Goal: Task Accomplishment & Management: Manage account settings

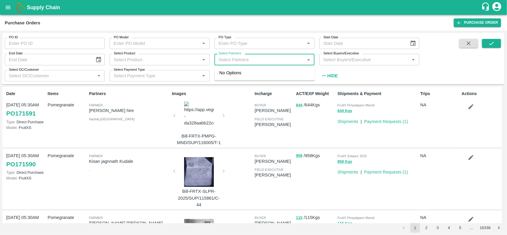
click at [230, 57] on input "Select Partners" at bounding box center [259, 60] width 87 height 8
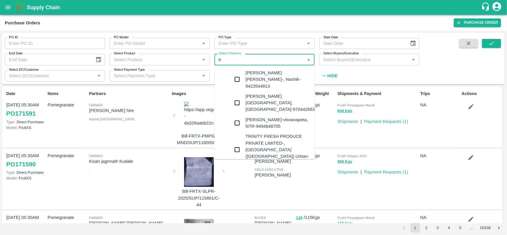
type input "t"
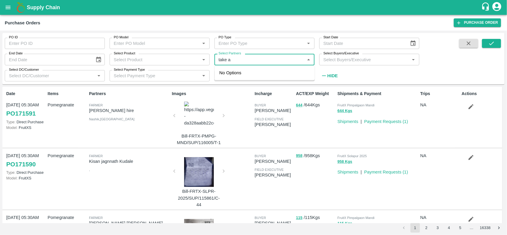
type input "take ag"
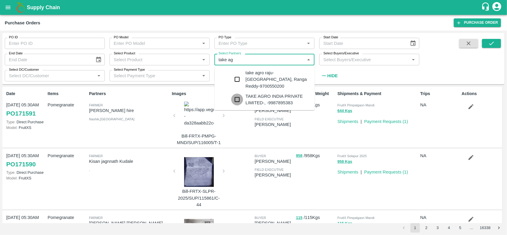
click at [232, 94] on input "checkbox" at bounding box center [238, 100] width 12 height 12
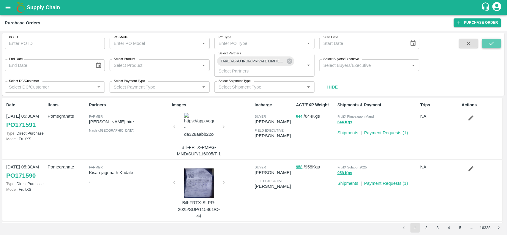
click at [487, 47] on button "submit" at bounding box center [491, 43] width 19 height 9
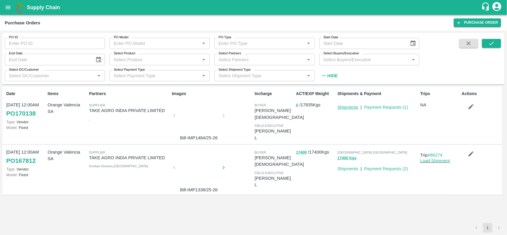
click at [345, 109] on link "Shipments" at bounding box center [348, 107] width 21 height 5
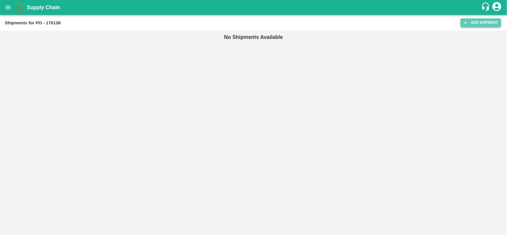
click at [482, 21] on link "Add Shipment" at bounding box center [481, 22] width 40 height 9
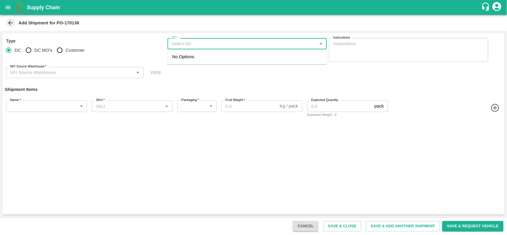
click at [185, 45] on input "DC   *" at bounding box center [242, 44] width 146 height 8
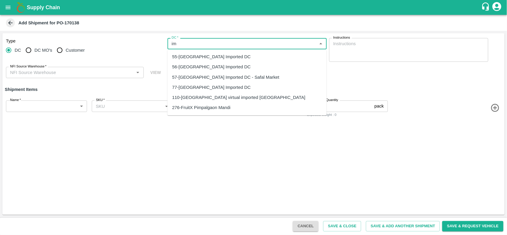
type input "i"
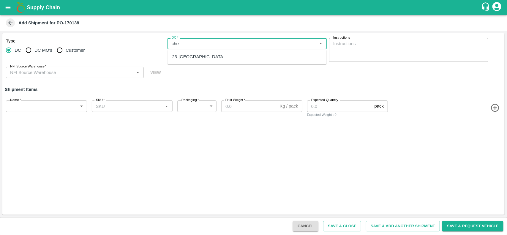
click at [189, 54] on div "23-Chennai DC" at bounding box center [198, 57] width 52 height 7
click at [62, 76] on div "NFI Source Warehouse   *" at bounding box center [75, 72] width 138 height 11
type input "23-Chennai DC"
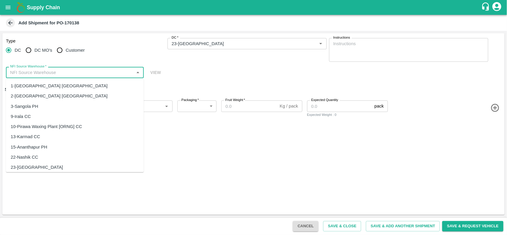
click at [49, 94] on div "2-Bangalore DC" at bounding box center [75, 96] width 138 height 10
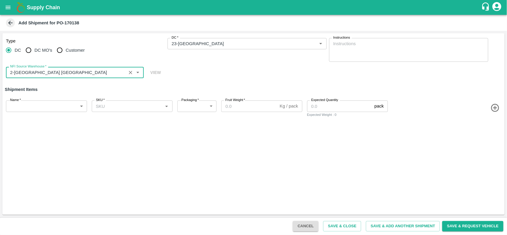
type input "2-Bangalore DC"
click at [132, 76] on button "Clear" at bounding box center [131, 73] width 8 height 8
click at [110, 85] on div "23-Chennai DC" at bounding box center [75, 86] width 138 height 10
type input "23-Chennai DC"
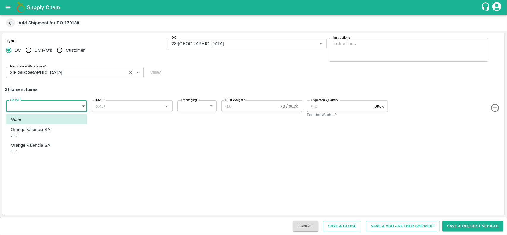
click at [43, 106] on body "Supply Chain Add Shipment for PO-170138 Type DC DC MO's Customer DC   * DC   * …" at bounding box center [253, 117] width 507 height 235
click at [34, 131] on p "Orange Valencia SA" at bounding box center [31, 129] width 40 height 7
type input "1924387"
type input "276"
type input "15"
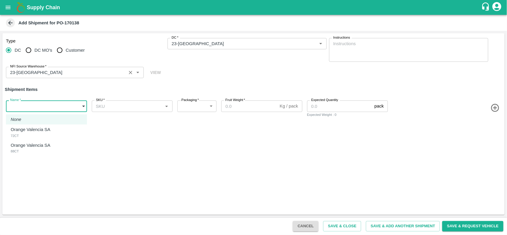
type input "925"
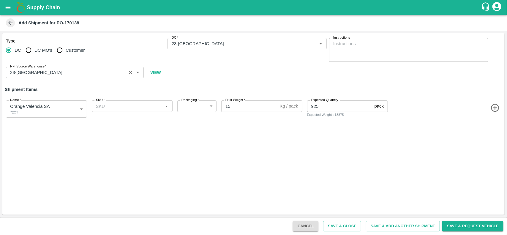
click at [496, 109] on icon "button" at bounding box center [496, 108] width 10 height 10
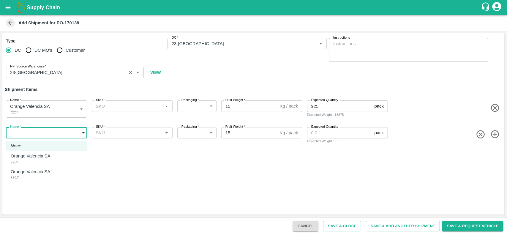
click at [36, 134] on body "Supply Chain Add Shipment for PO-170138 Type DC DC MO's Customer DC   * DC   * …" at bounding box center [253, 117] width 507 height 235
click at [23, 177] on div "Orange Valencia SA 88CT" at bounding box center [32, 175] width 43 height 12
type input "1924388"
type input "276"
type input "264"
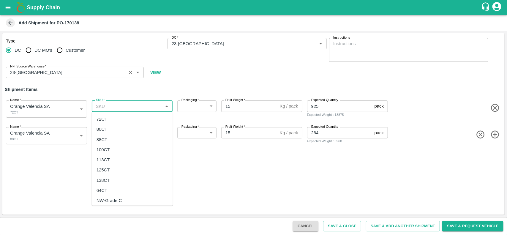
click at [140, 107] on input "SKU   *" at bounding box center [128, 106] width 68 height 8
click at [114, 117] on div "72CT" at bounding box center [132, 119] width 81 height 10
type input "72CT"
click at [111, 131] on input "SKU   *" at bounding box center [128, 133] width 68 height 8
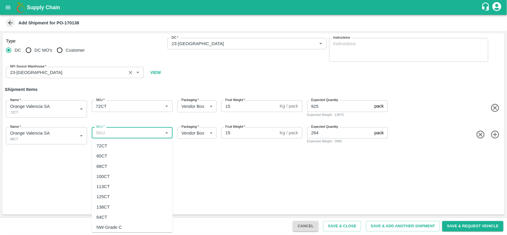
click at [107, 167] on div "88CT" at bounding box center [132, 166] width 81 height 10
type input "88CT"
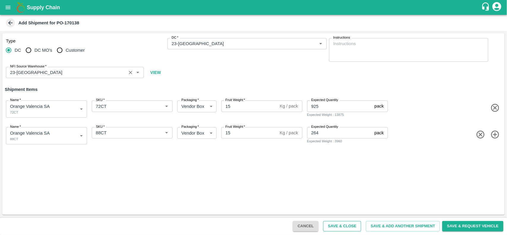
click at [341, 231] on button "Save & Close" at bounding box center [342, 226] width 38 height 10
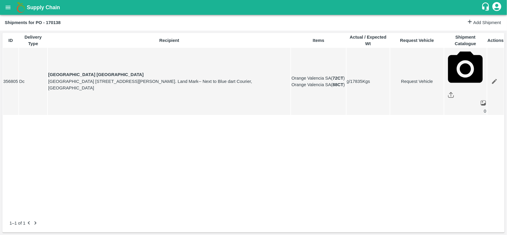
click at [8, 7] on icon "open drawer" at bounding box center [8, 7] width 7 height 7
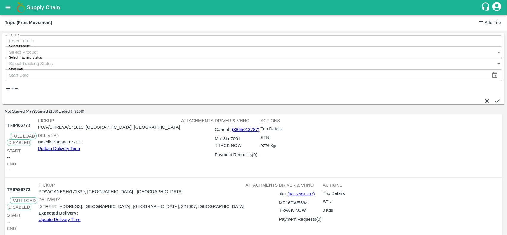
click at [484, 18] on link "Add Trip" at bounding box center [489, 22] width 23 height 9
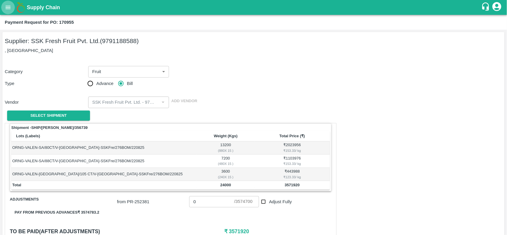
click at [10, 11] on button "open drawer" at bounding box center [8, 8] width 14 height 14
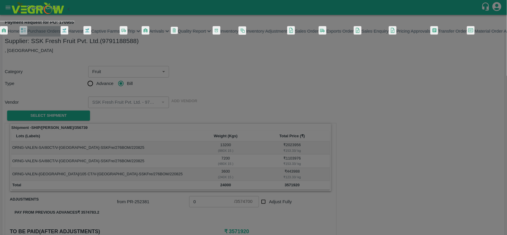
click at [22, 32] on link "Purchase Orders" at bounding box center [40, 31] width 41 height 10
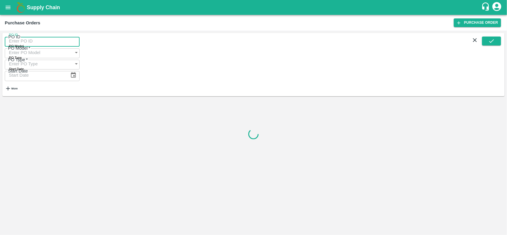
click at [23, 42] on input "PO ID" at bounding box center [42, 40] width 75 height 11
paste input "161531"
click at [494, 48] on span at bounding box center [491, 66] width 19 height 59
click at [494, 45] on button "submit" at bounding box center [491, 41] width 19 height 9
click at [489, 42] on icon "submit" at bounding box center [492, 41] width 7 height 7
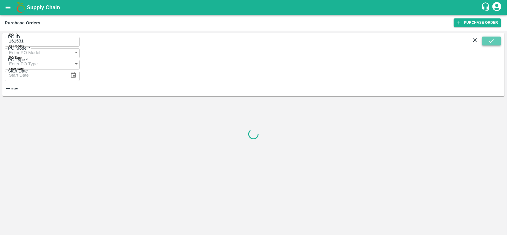
click at [489, 42] on icon "submit" at bounding box center [492, 41] width 7 height 7
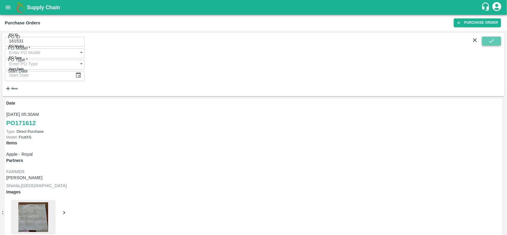
click at [489, 42] on icon "submit" at bounding box center [492, 41] width 7 height 7
click at [80, 40] on input "161531" at bounding box center [42, 40] width 75 height 11
type input "161531"
click at [494, 44] on icon "submit" at bounding box center [492, 41] width 7 height 7
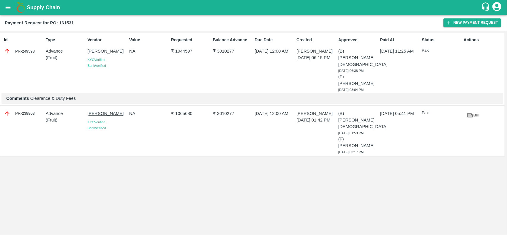
click at [180, 48] on p "₹ 1944597" at bounding box center [191, 51] width 40 height 7
copy p "1944597"
click at [111, 167] on div "Id PR-249598 Type Advance ( Fruit ) Vendor [PERSON_NAME] KYC Verified Bank Veri…" at bounding box center [253, 133] width 507 height 205
click at [7, 3] on button "open drawer" at bounding box center [8, 8] width 14 height 14
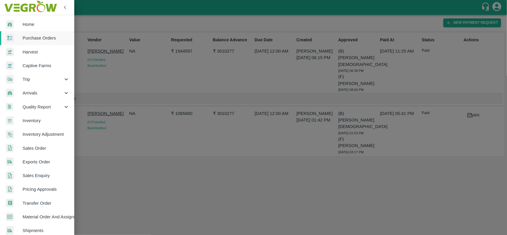
scroll to position [103, 0]
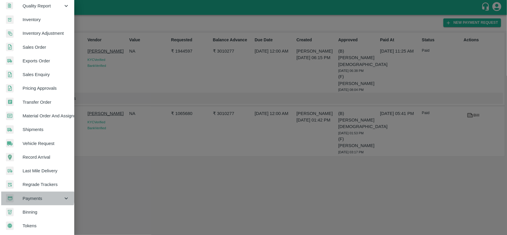
click at [35, 196] on span "Payments" at bounding box center [43, 198] width 40 height 7
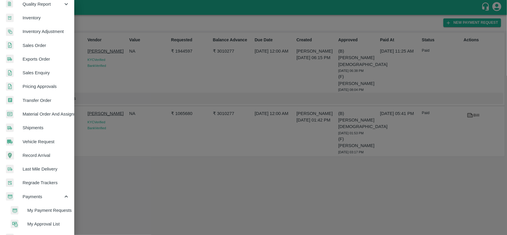
click at [48, 210] on span "My Payment Requests" at bounding box center [48, 210] width 42 height 7
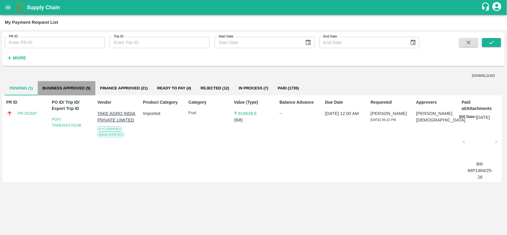
click at [62, 89] on button "Business Approved (5)" at bounding box center [67, 88] width 58 height 14
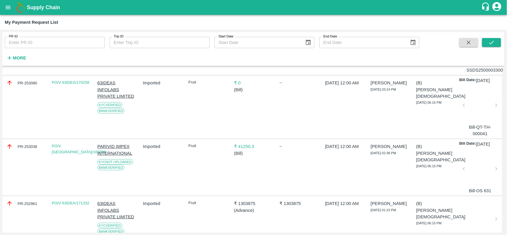
scroll to position [101, 0]
click at [18, 149] on div "PR-253038" at bounding box center [25, 146] width 39 height 7
copy div "PR-253038"
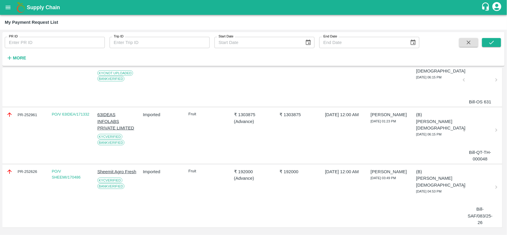
scroll to position [208, 0]
click at [23, 112] on div "PR-252961" at bounding box center [25, 114] width 39 height 7
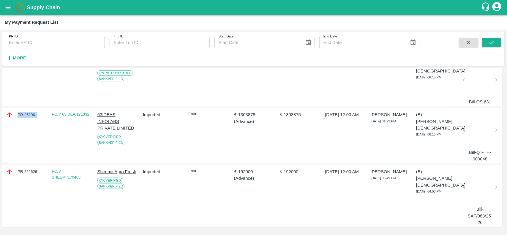
copy div "PR-252961"
click at [34, 169] on div "PR-252626" at bounding box center [25, 172] width 39 height 7
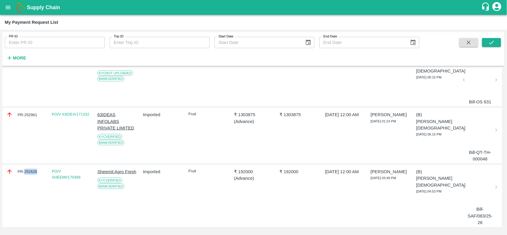
click at [34, 169] on div "PR-252626" at bounding box center [25, 172] width 39 height 7
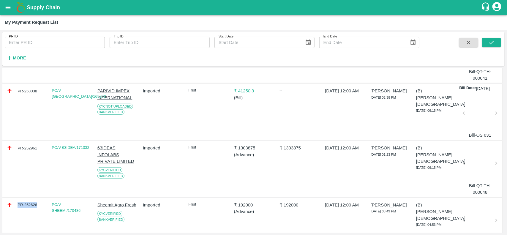
scroll to position [0, 0]
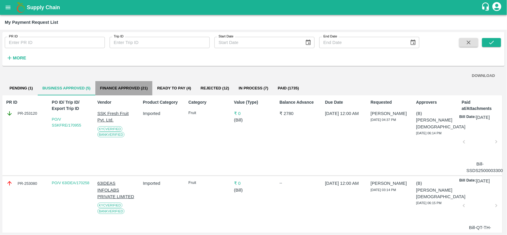
click at [118, 89] on button "Finance Approved (21)" at bounding box center [123, 88] width 57 height 14
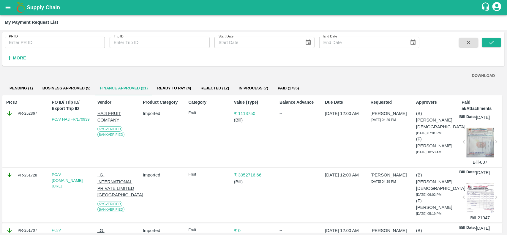
click at [26, 115] on div "PR-252367" at bounding box center [25, 113] width 39 height 7
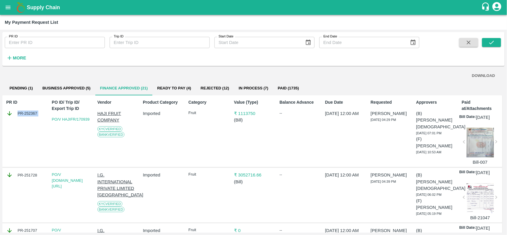
click at [26, 115] on div "PR-252367" at bounding box center [25, 113] width 39 height 7
click at [180, 89] on button "Ready To Pay (4)" at bounding box center [173, 88] width 43 height 14
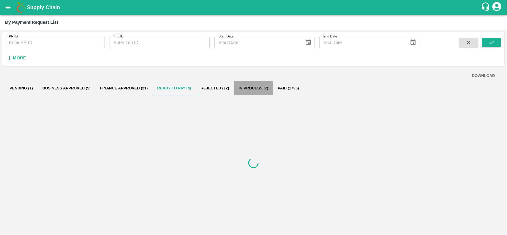
click at [249, 88] on button "In Process (7)" at bounding box center [253, 88] width 39 height 14
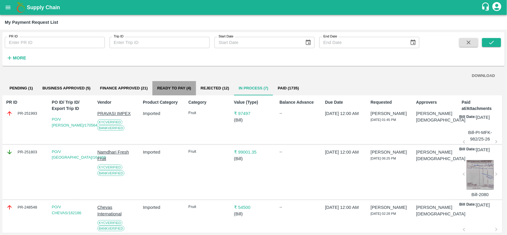
click at [186, 87] on button "Ready To Pay (4)" at bounding box center [173, 88] width 43 height 14
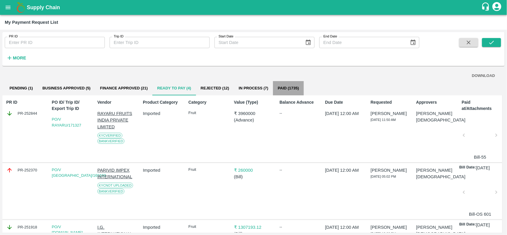
click at [286, 85] on button "Paid (1735)" at bounding box center [288, 88] width 31 height 14
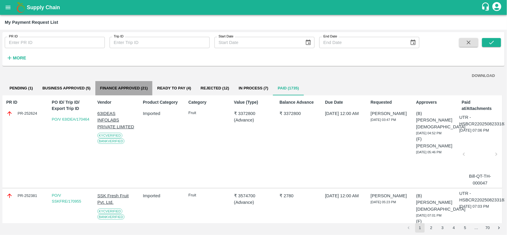
click at [136, 90] on button "Finance Approved (21)" at bounding box center [123, 88] width 57 height 14
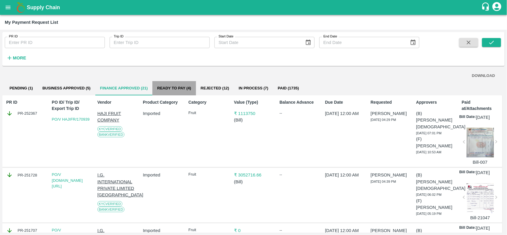
click at [183, 83] on button "Ready To Pay (4)" at bounding box center [173, 88] width 43 height 14
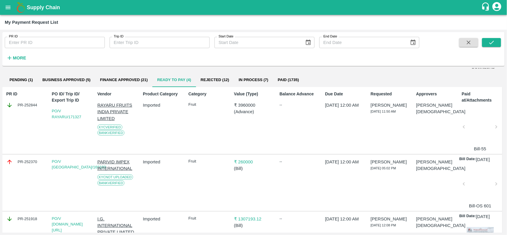
scroll to position [8, 0]
click at [34, 161] on div "PR-252370" at bounding box center [25, 162] width 39 height 7
copy div "252370"
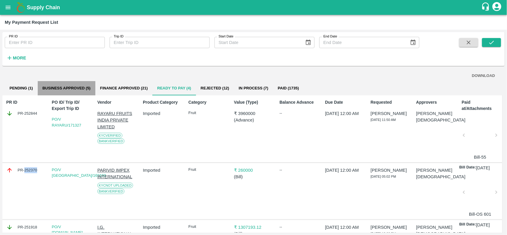
click at [69, 90] on button "Business Approved (5)" at bounding box center [67, 88] width 58 height 14
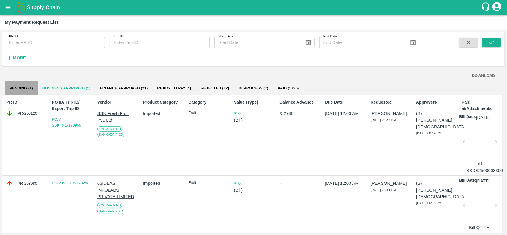
click at [19, 86] on button "Pending (1)" at bounding box center [21, 88] width 33 height 14
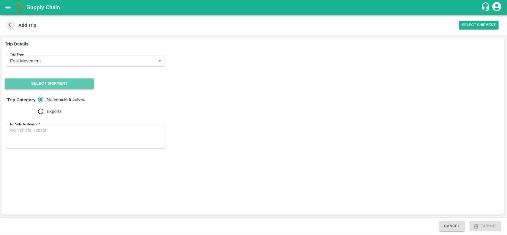
click at [51, 82] on button "Select Shipment" at bounding box center [49, 83] width 89 height 10
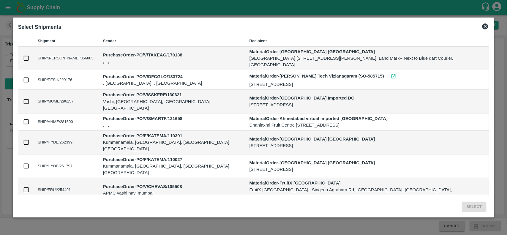
click at [33, 59] on td at bounding box center [25, 59] width 15 height 24
click at [29, 57] on input "checkbox" at bounding box center [26, 58] width 7 height 7
checkbox input "true"
click at [470, 212] on button "Select" at bounding box center [474, 207] width 25 height 10
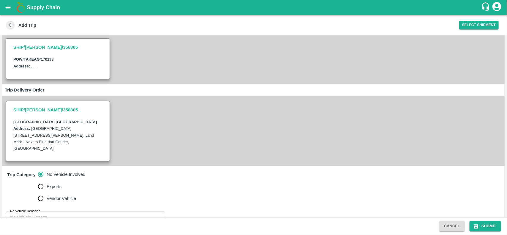
scroll to position [73, 0]
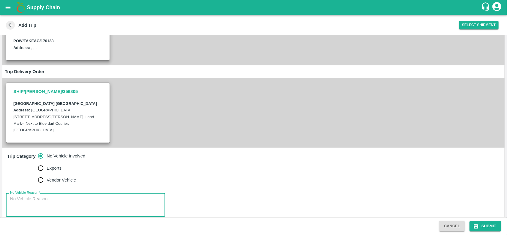
click at [53, 201] on textarea "No Vehicle Reason   *" at bounding box center [85, 205] width 151 height 19
type textarea "na"
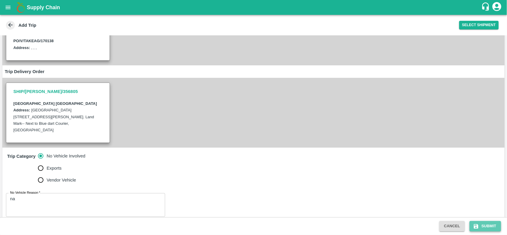
click at [496, 229] on button "Submit" at bounding box center [486, 226] width 32 height 10
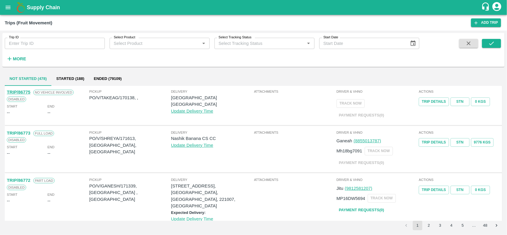
click at [125, 97] on p "PO/V/TAKEAG/170138, ," at bounding box center [130, 98] width 82 height 7
copy p "170138"
click at [7, 6] on icon "open drawer" at bounding box center [8, 7] width 5 height 3
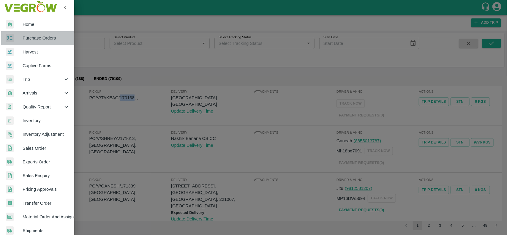
click at [30, 39] on span "Purchase Orders" at bounding box center [46, 38] width 47 height 7
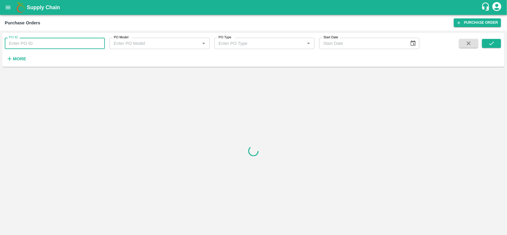
click at [31, 46] on input "PO ID" at bounding box center [55, 43] width 100 height 11
paste input "170138"
type input "170138"
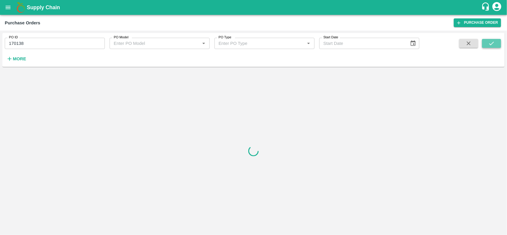
click at [486, 45] on button "submit" at bounding box center [491, 43] width 19 height 9
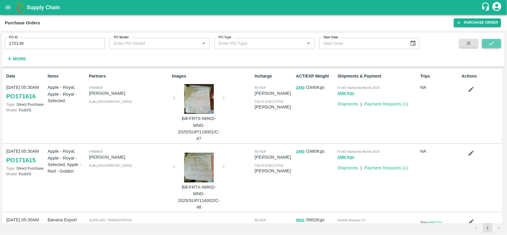
click at [484, 42] on button "submit" at bounding box center [491, 43] width 19 height 9
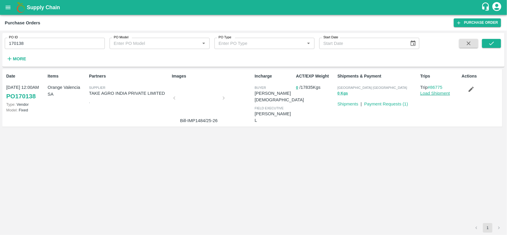
click at [429, 95] on link "Load Shipment" at bounding box center [436, 93] width 30 height 5
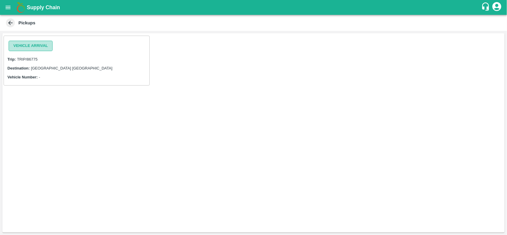
click at [32, 49] on button "Vehicle Arrival" at bounding box center [31, 46] width 44 height 10
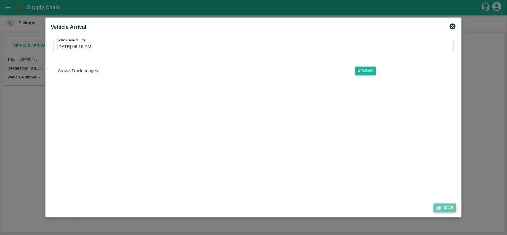
click at [454, 210] on button "Save" at bounding box center [445, 208] width 23 height 9
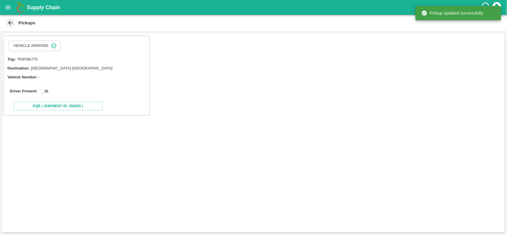
click at [43, 88] on input "checkbox" at bounding box center [42, 91] width 21 height 7
checkbox input "true"
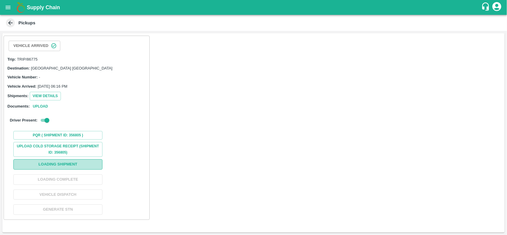
click at [53, 164] on button "Loading Shipment" at bounding box center [57, 164] width 89 height 10
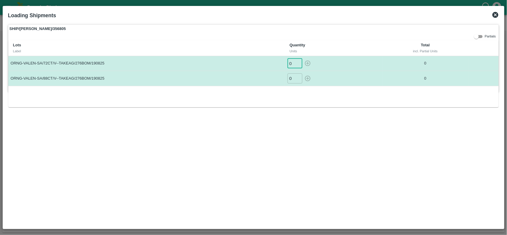
click at [292, 62] on input "0" at bounding box center [295, 64] width 15 height 10
type input "924"
click at [295, 78] on input "0" at bounding box center [295, 78] width 15 height 10
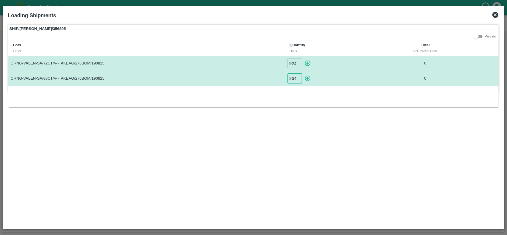
scroll to position [0, 0]
type input "264"
click at [307, 64] on icon "button" at bounding box center [308, 63] width 7 height 7
type input "0"
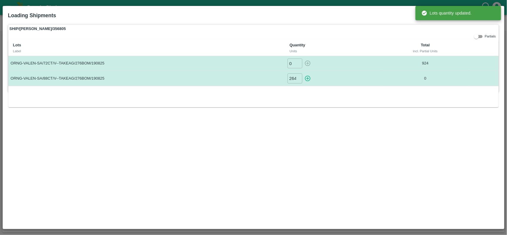
click at [306, 79] on icon "button" at bounding box center [308, 79] width 6 height 6
type input "0"
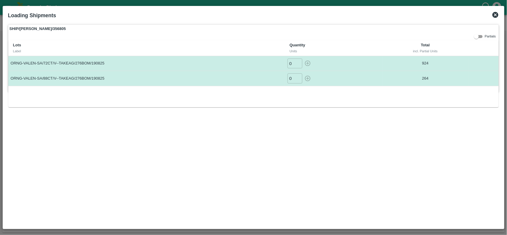
click at [499, 12] on icon at bounding box center [495, 14] width 7 height 7
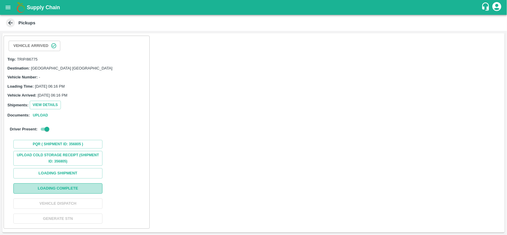
click at [60, 185] on button "Loading Complete" at bounding box center [57, 188] width 89 height 10
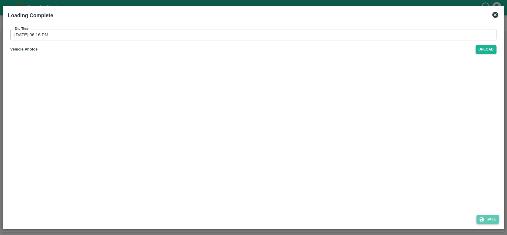
click at [488, 222] on button "Save" at bounding box center [488, 219] width 23 height 9
type input "25/08/2025 06:17 PM"
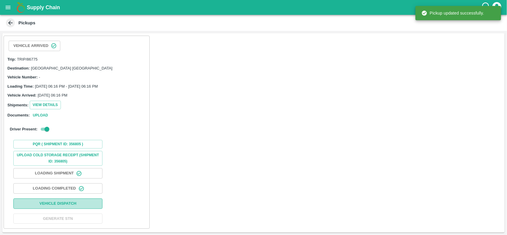
click at [65, 202] on button "Vehicle Dispatch" at bounding box center [57, 204] width 89 height 10
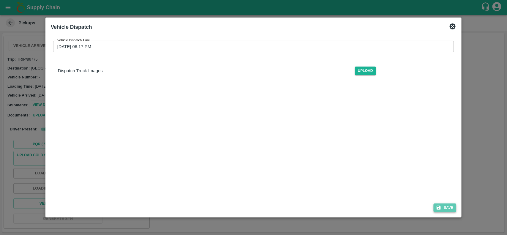
click at [449, 207] on button "Save" at bounding box center [445, 208] width 23 height 9
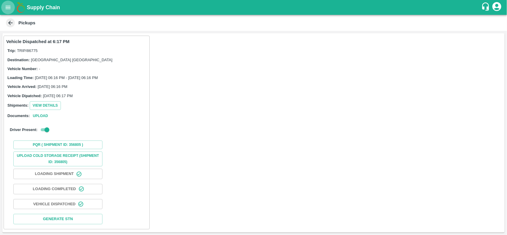
click at [9, 10] on icon "open drawer" at bounding box center [8, 7] width 7 height 7
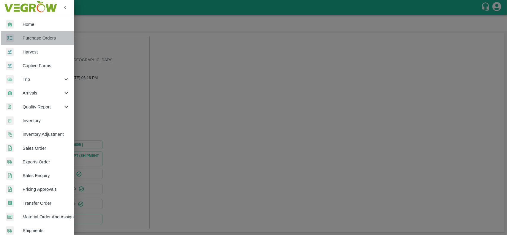
click at [27, 37] on span "Purchase Orders" at bounding box center [46, 38] width 47 height 7
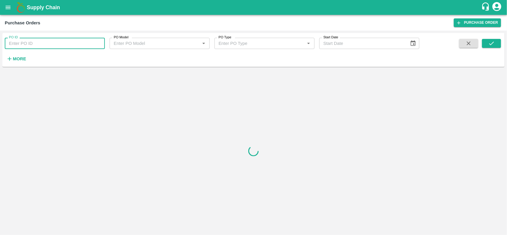
click at [28, 38] on input "PO ID" at bounding box center [55, 43] width 100 height 11
paste input "170138"
type input "170138"
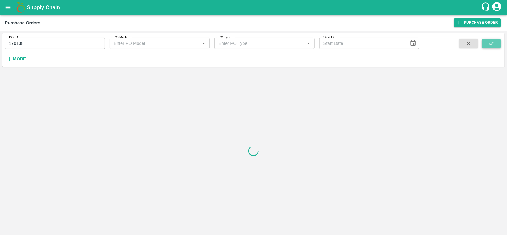
click at [496, 40] on button "submit" at bounding box center [491, 43] width 19 height 9
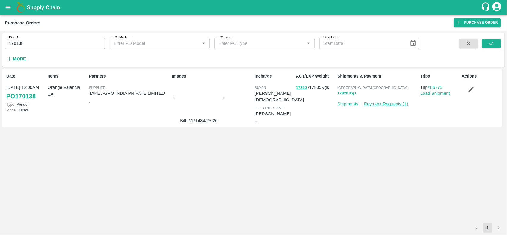
click at [398, 102] on link "Payment Requests ( 1 )" at bounding box center [386, 104] width 44 height 5
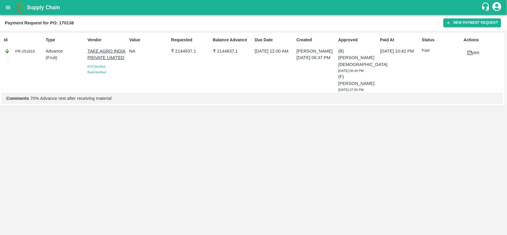
click at [476, 54] on link "Bill" at bounding box center [473, 53] width 19 height 10
click at [463, 25] on button "New Payment Request" at bounding box center [473, 22] width 58 height 9
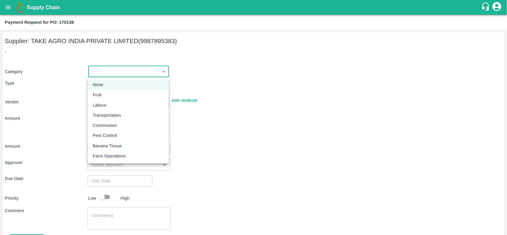
click at [123, 73] on body "Supply Chain Payment Request for PO: 170138 Supplier: TAKE AGRO [GEOGRAPHIC_DAT…" at bounding box center [253, 117] width 507 height 235
click at [102, 90] on li "Fruit" at bounding box center [128, 95] width 81 height 10
type input "1"
type input "TAKE AGRO INDIA PRIVATE LIMITED - 9987895383(Supplier)"
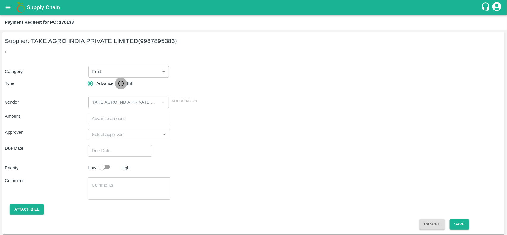
click at [122, 85] on input "Bill" at bounding box center [121, 84] width 12 height 12
radio input "true"
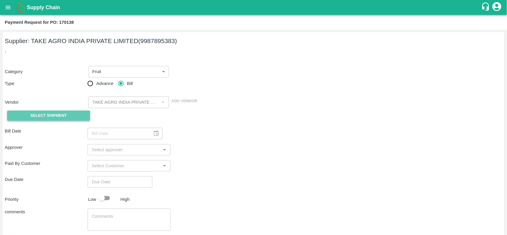
click at [13, 117] on button "Select Shipment" at bounding box center [48, 116] width 83 height 10
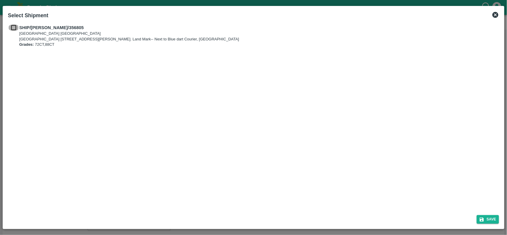
click at [15, 29] on input "checkbox" at bounding box center [13, 27] width 11 height 7
checkbox input "true"
click at [484, 217] on icon "submit" at bounding box center [481, 219] width 5 height 5
type input "[DATE]"
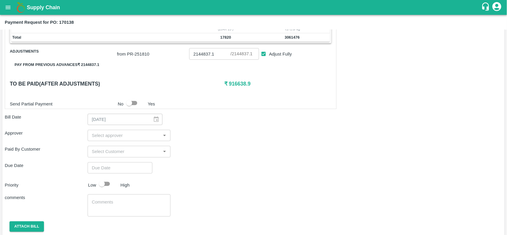
scroll to position [154, 0]
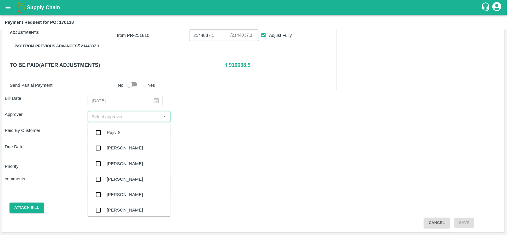
click at [116, 120] on input "input" at bounding box center [124, 117] width 70 height 8
type input "neet"
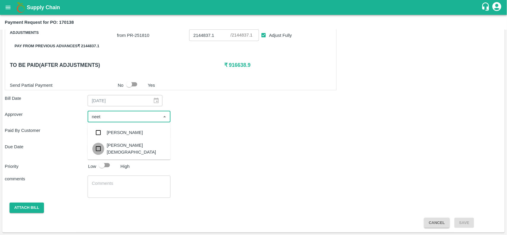
click at [103, 154] on input "checkbox" at bounding box center [98, 149] width 12 height 12
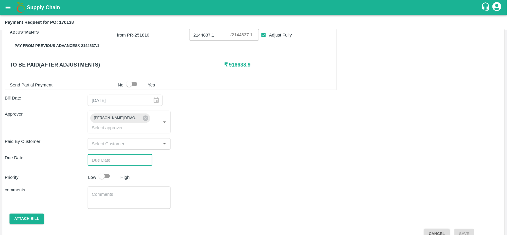
type input "DD/MM/YYYY hh:mm aa"
click at [103, 155] on input "DD/MM/YYYY hh:mm aa" at bounding box center [118, 160] width 61 height 11
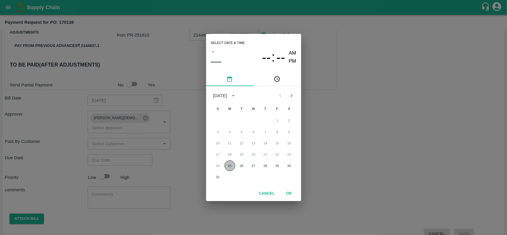
click at [225, 164] on button "25" at bounding box center [230, 166] width 11 height 11
type input "25/08/2025 12:00 AM"
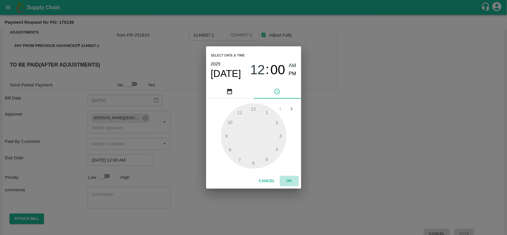
click at [289, 179] on button "OK" at bounding box center [289, 181] width 19 height 10
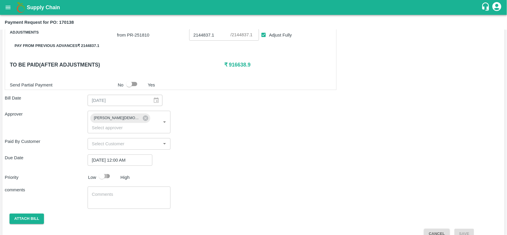
click at [104, 171] on input "checkbox" at bounding box center [102, 176] width 34 height 11
checkbox input "true"
click at [24, 214] on button "Attach bill" at bounding box center [27, 219] width 34 height 10
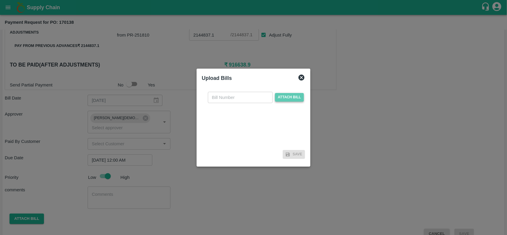
click at [284, 100] on span "Attach bill" at bounding box center [289, 97] width 29 height 9
click at [0, 0] on input "Attach bill" at bounding box center [0, 0] width 0 height 0
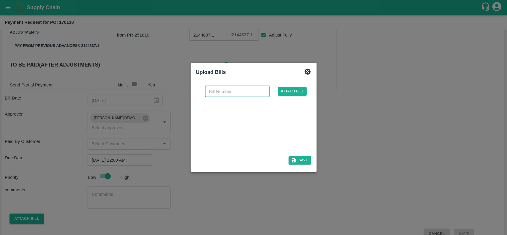
click at [218, 89] on input "text" at bounding box center [237, 91] width 65 height 11
paste input "IMP1484/25-26"
type input "IMP1484/25-26"
click at [301, 161] on button "Save" at bounding box center [300, 160] width 23 height 9
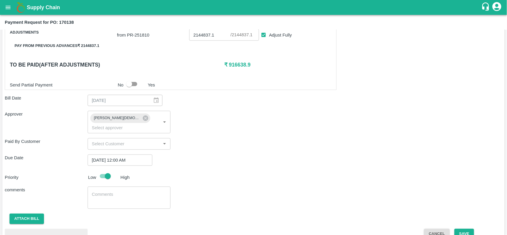
scroll to position [189, 0]
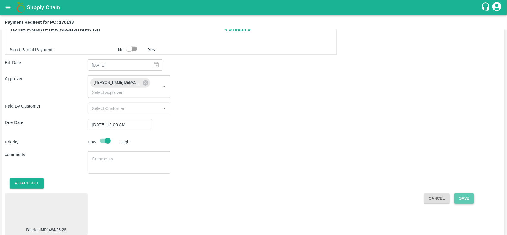
click at [465, 194] on button "Save" at bounding box center [465, 199] width 20 height 10
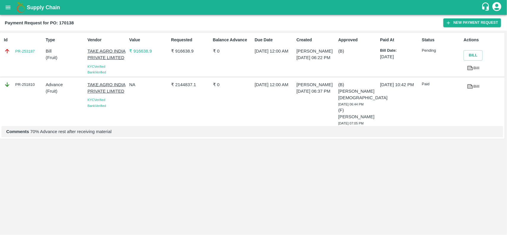
click at [465, 189] on div "Id PR-253187 Type Bill ( Fruit ) Vendor TAKE AGRO INDIA PRIVATE LIMITED KYC Ver…" at bounding box center [253, 133] width 507 height 205
click at [14, 4] on button "open drawer" at bounding box center [8, 8] width 14 height 14
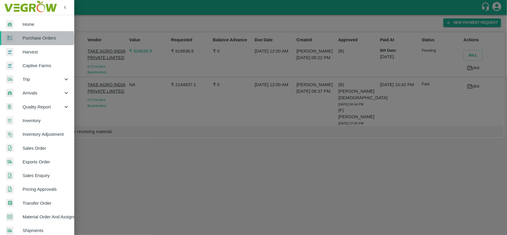
click at [24, 39] on span "Purchase Orders" at bounding box center [46, 38] width 47 height 7
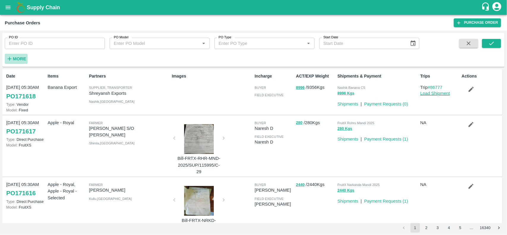
click at [20, 59] on strong "More" at bounding box center [19, 58] width 13 height 5
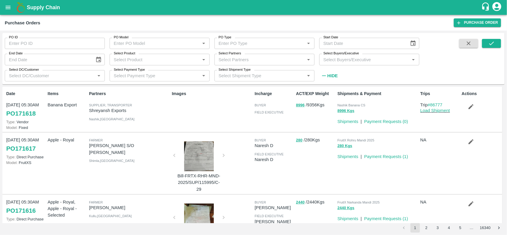
click at [227, 63] on div "Select Partners   *" at bounding box center [265, 59] width 100 height 11
type input "Trinity"
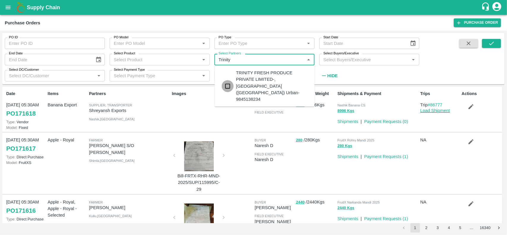
click at [227, 80] on input "checkbox" at bounding box center [228, 86] width 12 height 12
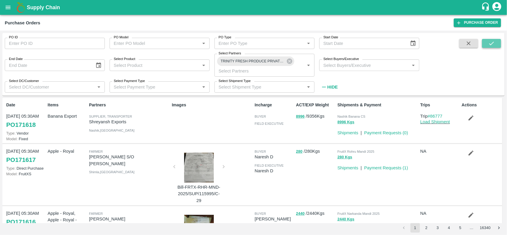
click at [490, 45] on icon "submit" at bounding box center [492, 43] width 7 height 7
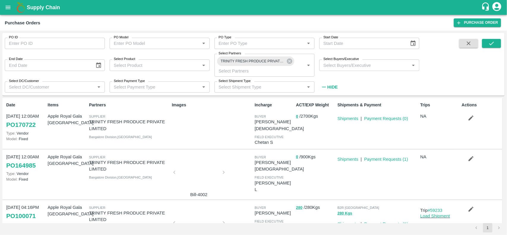
click at [193, 165] on div at bounding box center [199, 174] width 45 height 32
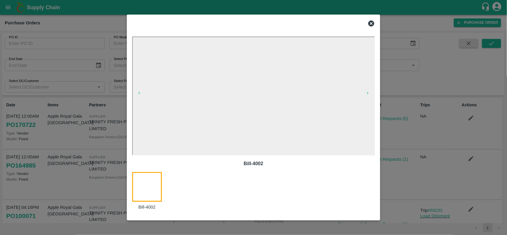
click at [369, 22] on icon at bounding box center [371, 23] width 7 height 7
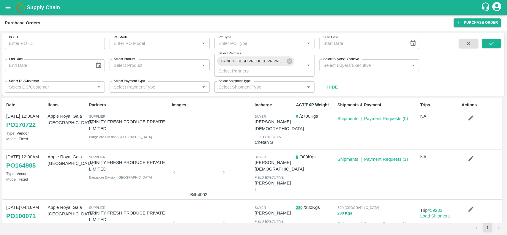
click at [393, 157] on link "Payment Requests ( 1 )" at bounding box center [386, 159] width 44 height 5
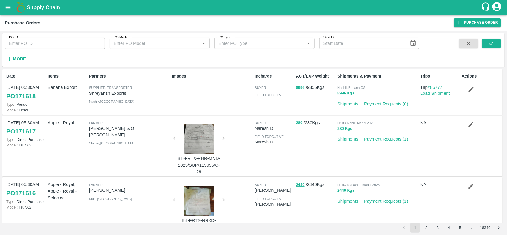
click at [15, 62] on h6 "More" at bounding box center [19, 59] width 13 height 8
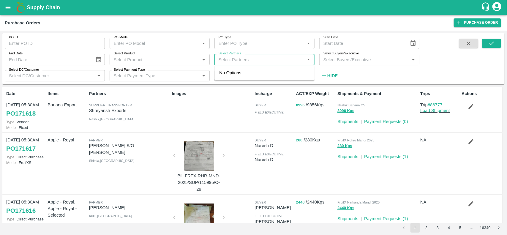
click at [244, 56] on input "Select Partners" at bounding box center [259, 60] width 87 height 8
type input "trin"
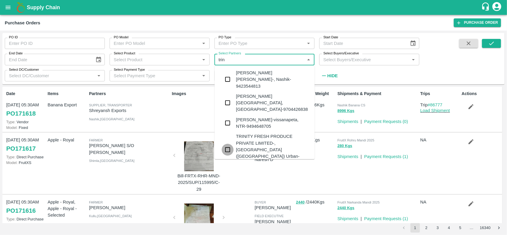
click at [232, 144] on input "checkbox" at bounding box center [228, 150] width 12 height 12
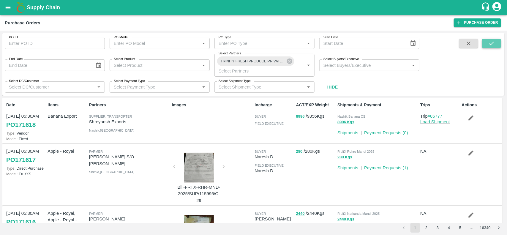
click at [487, 42] on button "submit" at bounding box center [491, 43] width 19 height 9
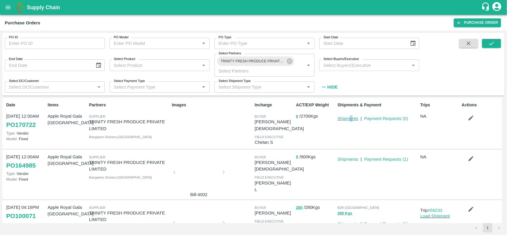
drag, startPoint x: 352, startPoint y: 121, endPoint x: 349, endPoint y: 120, distance: 3.3
click at [349, 120] on p "Shipments" at bounding box center [348, 118] width 21 height 7
click at [349, 120] on link "Shipments" at bounding box center [348, 118] width 21 height 5
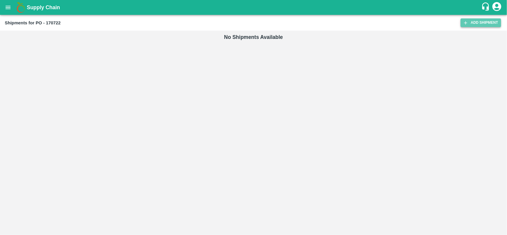
click at [482, 24] on link "Add Shipment" at bounding box center [481, 22] width 40 height 9
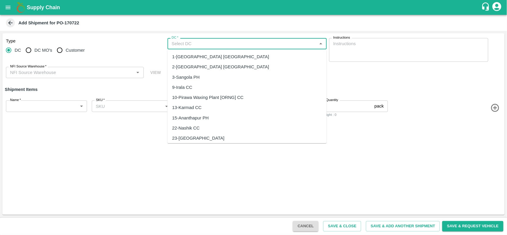
click at [210, 45] on input "DC   *" at bounding box center [242, 44] width 146 height 8
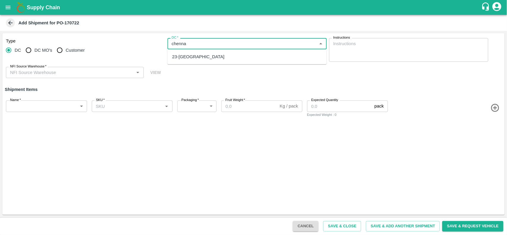
click at [198, 54] on div "23-[GEOGRAPHIC_DATA]" at bounding box center [198, 57] width 52 height 7
type input "23-[GEOGRAPHIC_DATA]"
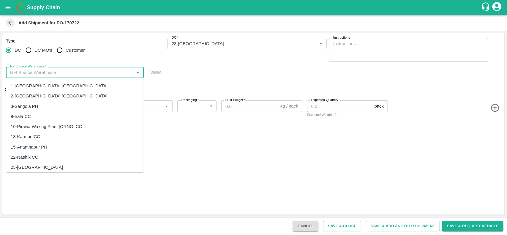
click at [77, 71] on input "NFI Source Warehouse   *" at bounding box center [70, 73] width 125 height 8
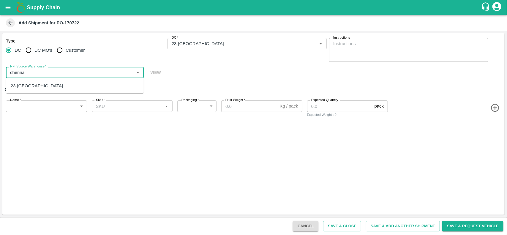
click at [40, 86] on div "23-[GEOGRAPHIC_DATA]" at bounding box center [37, 86] width 52 height 7
type input "23-[GEOGRAPHIC_DATA]"
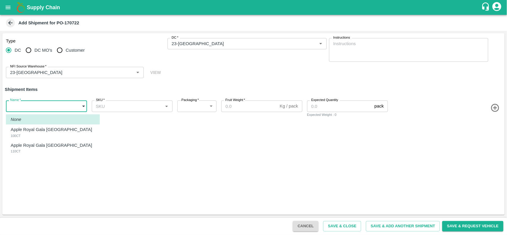
click at [39, 107] on body "Supply Chain Add Shipment for PO-170722 Type [GEOGRAPHIC_DATA] DC MO's Customer…" at bounding box center [253, 117] width 507 height 235
click at [39, 133] on div "Apple Royal Gala NZ 100CT" at bounding box center [53, 132] width 84 height 12
type input "1933929"
type input "276"
type input "18"
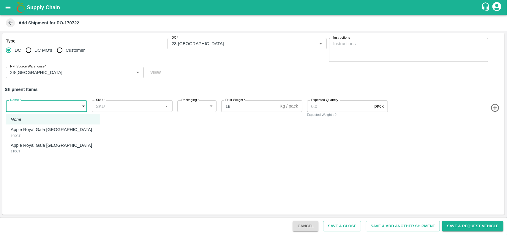
type input "75"
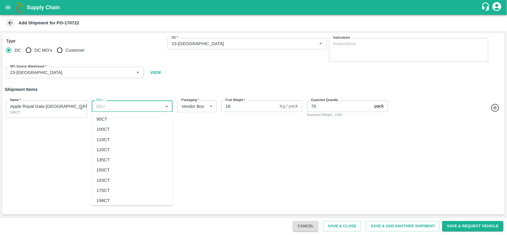
click at [125, 106] on input "SKU   *" at bounding box center [128, 106] width 68 height 8
click at [112, 130] on div "100CT" at bounding box center [132, 130] width 81 height 10
type input "100CT"
click at [497, 107] on icon "button" at bounding box center [496, 108] width 10 height 10
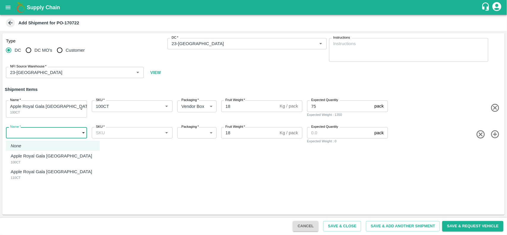
click at [33, 131] on body "Supply Chain Add Shipment for PO-170722 Type DC DC MO's Customer DC   * DC   * …" at bounding box center [253, 117] width 507 height 235
click at [32, 177] on div "Apple Royal Gala NZ 110CT" at bounding box center [53, 175] width 84 height 12
type input "1933930"
type input "276"
type input "75"
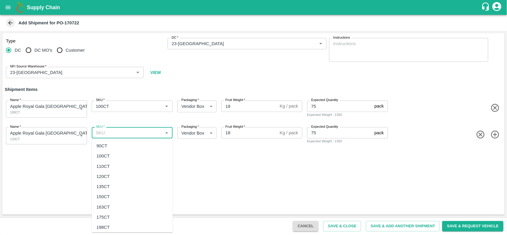
click at [107, 134] on input "SKU   *" at bounding box center [128, 133] width 68 height 8
click at [108, 167] on div "110CT" at bounding box center [103, 166] width 13 height 7
type input "110CT"
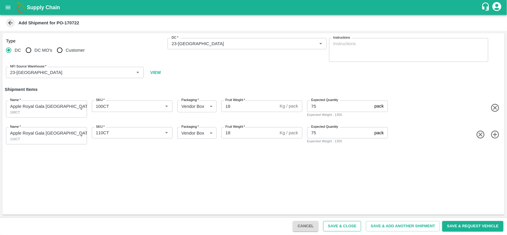
click at [329, 228] on button "Save & Close" at bounding box center [342, 226] width 38 height 10
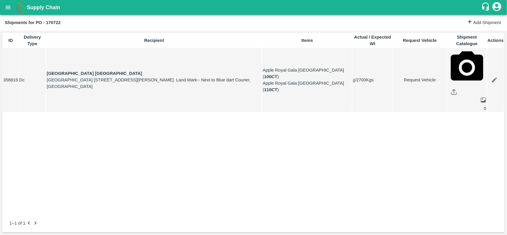
click at [9, 13] on button "open drawer" at bounding box center [8, 8] width 14 height 14
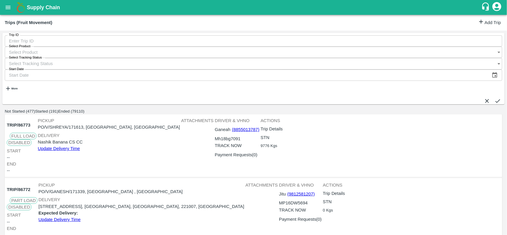
click at [8, 1] on button "open drawer" at bounding box center [8, 8] width 14 height 14
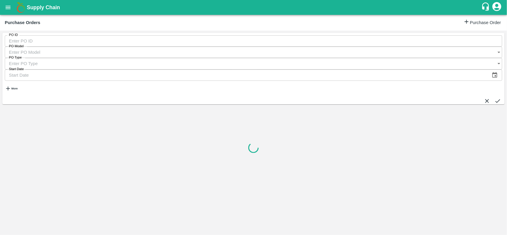
click at [15, 81] on button "More" at bounding box center [11, 88] width 13 height 15
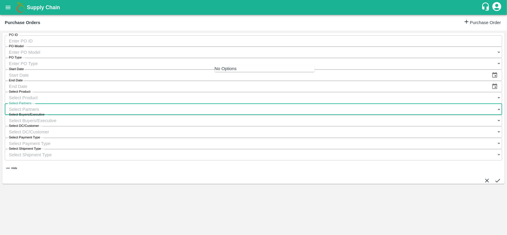
click at [221, 104] on input "Select Partners" at bounding box center [248, 109] width 486 height 11
type input "trinity"
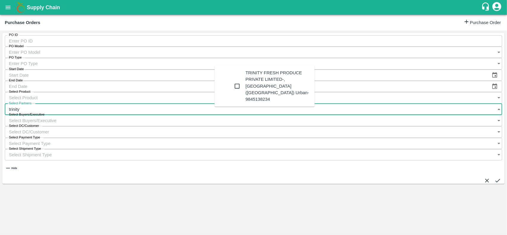
click at [246, 72] on div "TRINITY FRESH PRODUCE PRIVATE LIMITED-, Bengaluru (Bangalore) Urban-9845138234" at bounding box center [278, 86] width 65 height 33
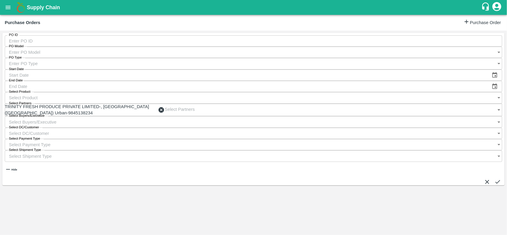
click at [495, 179] on icon "submit" at bounding box center [498, 182] width 7 height 7
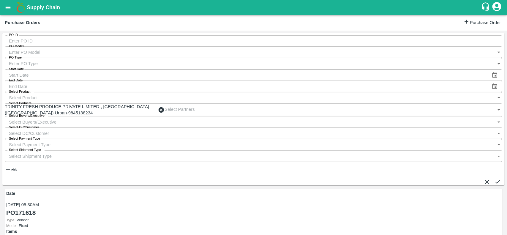
click at [495, 179] on icon "submit" at bounding box center [498, 182] width 7 height 7
click at [6, 8] on icon "open drawer" at bounding box center [8, 7] width 5 height 3
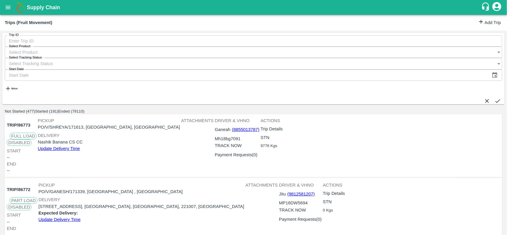
click at [488, 24] on link "Add Trip" at bounding box center [489, 22] width 23 height 9
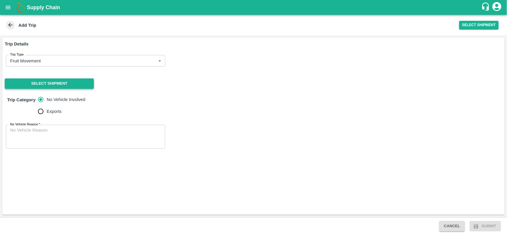
click at [78, 85] on button "Select Shipment" at bounding box center [49, 83] width 89 height 10
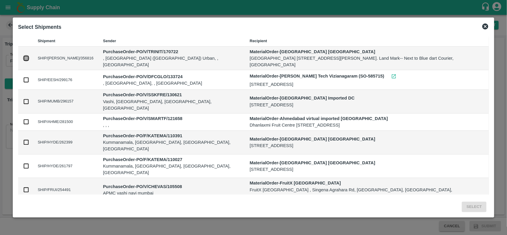
click at [29, 55] on input "checkbox" at bounding box center [26, 58] width 7 height 7
checkbox input "true"
click at [462, 204] on button "Select" at bounding box center [474, 207] width 25 height 10
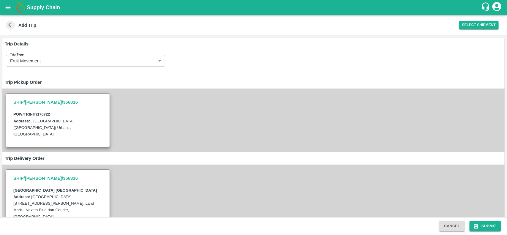
scroll to position [80, 0]
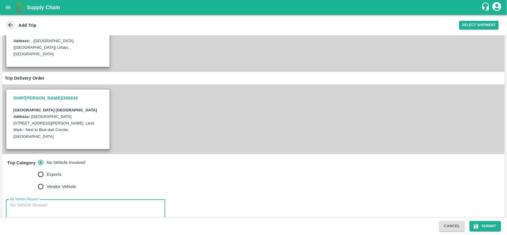
click at [71, 202] on textarea "No Vehicle Reason   *" at bounding box center [85, 211] width 151 height 19
type textarea "na"
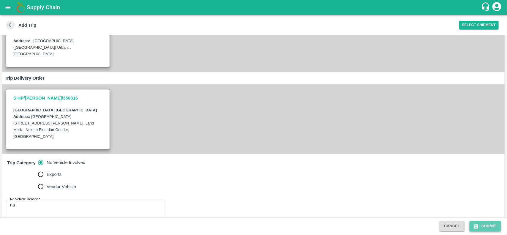
click at [496, 226] on button "Submit" at bounding box center [486, 226] width 32 height 10
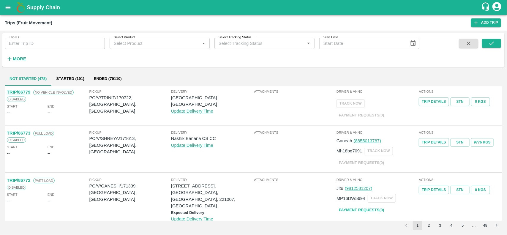
click at [126, 99] on p "PO/V/TRINIT/170722, [GEOGRAPHIC_DATA], [GEOGRAPHIC_DATA]" at bounding box center [130, 105] width 82 height 20
copy p "170722"
click at [8, 4] on icon "open drawer" at bounding box center [8, 7] width 7 height 7
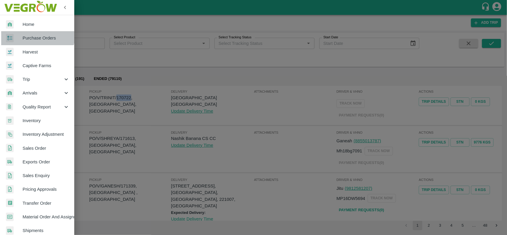
click at [24, 33] on link "Purchase Orders" at bounding box center [37, 38] width 74 height 14
